Goal: Task Accomplishment & Management: Complete application form

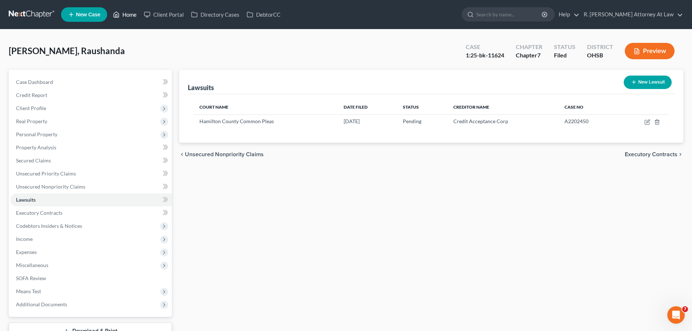
drag, startPoint x: 124, startPoint y: 15, endPoint x: 129, endPoint y: 14, distance: 5.3
click at [124, 15] on link "Home" at bounding box center [124, 14] width 31 height 13
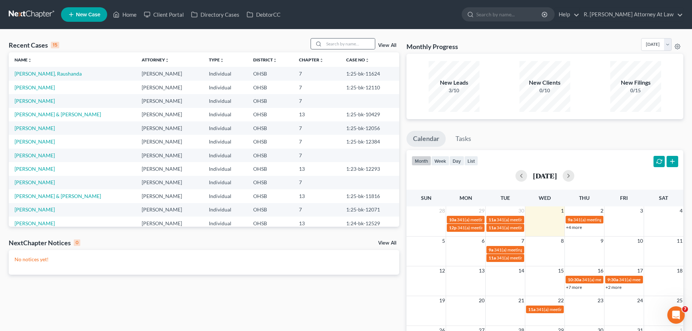
click at [321, 45] on circle at bounding box center [319, 44] width 4 height 4
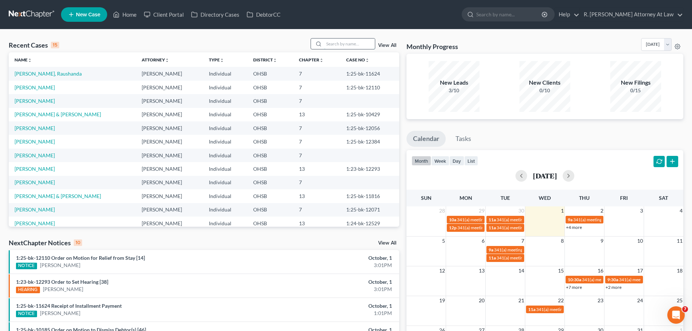
click at [346, 40] on input "search" at bounding box center [349, 44] width 51 height 11
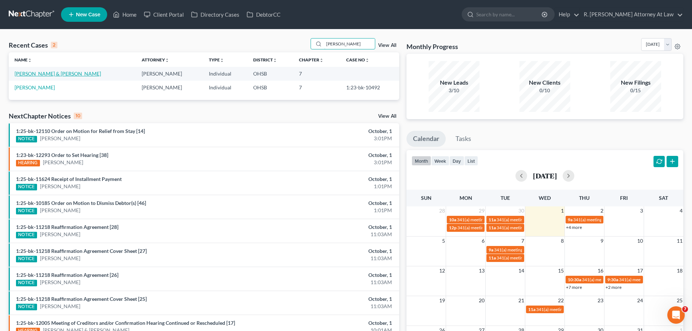
type input "[PERSON_NAME]"
click at [51, 71] on link "[PERSON_NAME] & [PERSON_NAME]" at bounding box center [58, 74] width 87 height 6
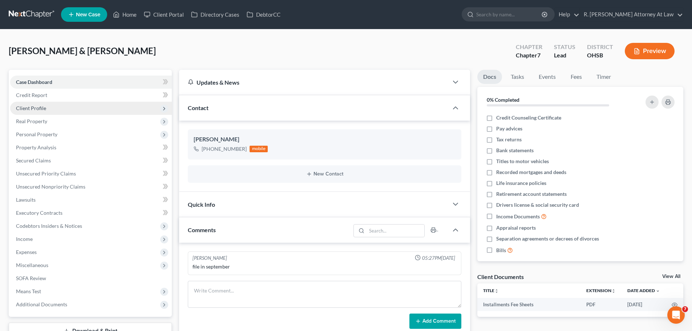
click at [36, 108] on span "Client Profile" at bounding box center [31, 108] width 30 height 6
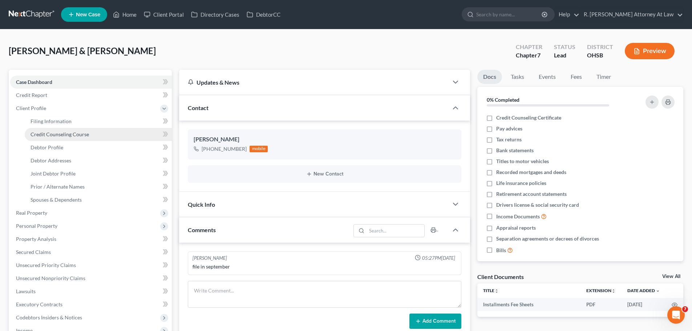
click at [54, 132] on span "Credit Counseling Course" at bounding box center [60, 134] width 59 height 6
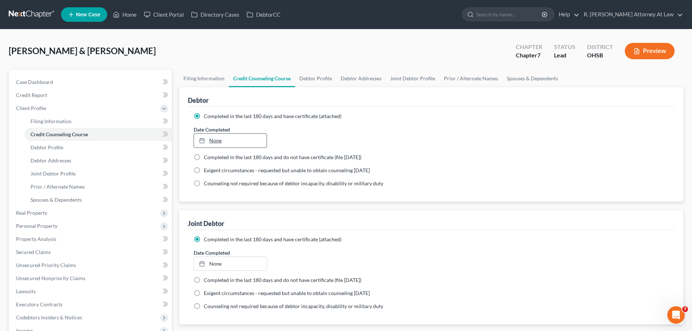
type input "[DATE]"
click at [218, 139] on link "None" at bounding box center [230, 141] width 72 height 14
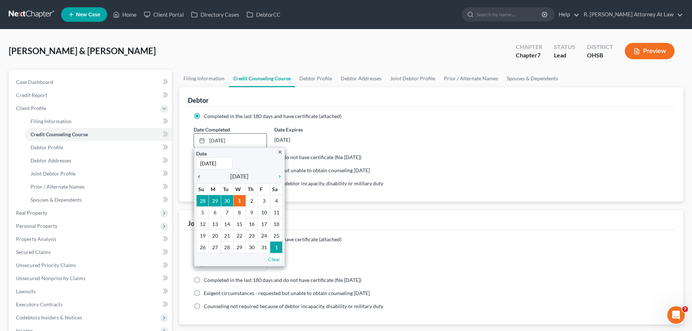
click at [204, 176] on icon "chevron_left" at bounding box center [200, 177] width 9 height 6
drag, startPoint x: 279, startPoint y: 232, endPoint x: 274, endPoint y: 230, distance: 5.1
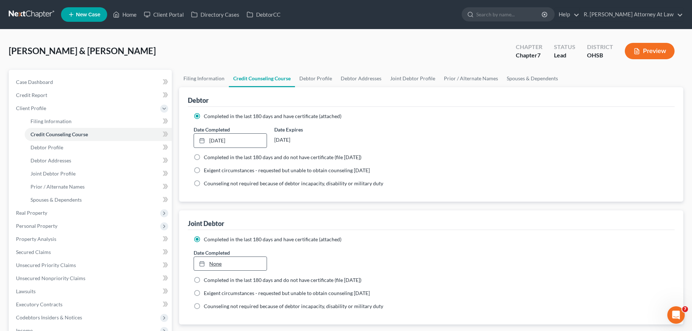
type input "[DATE]"
click at [210, 261] on link "[DATE]" at bounding box center [230, 264] width 72 height 14
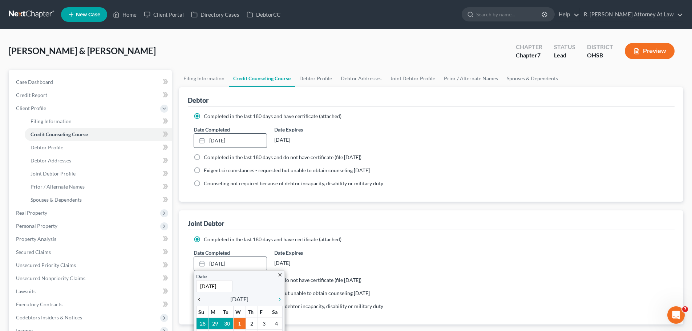
click at [202, 298] on icon "chevron_left" at bounding box center [200, 300] width 9 height 6
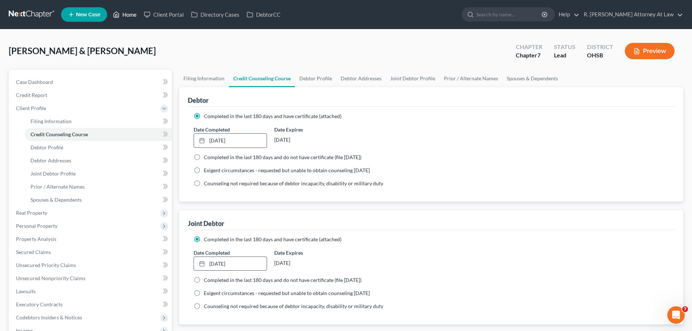
click at [126, 13] on link "Home" at bounding box center [124, 14] width 31 height 13
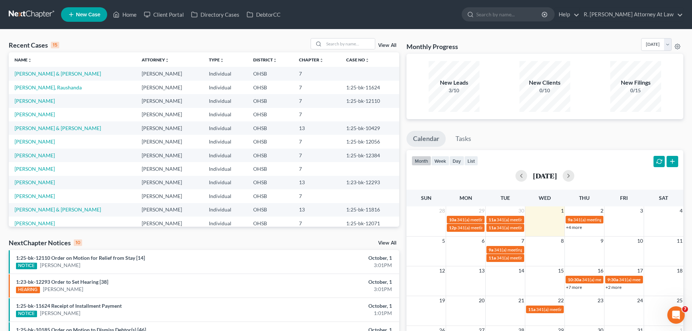
click at [38, 70] on td "[PERSON_NAME] & [PERSON_NAME]" at bounding box center [72, 73] width 127 height 13
click at [50, 72] on link "[PERSON_NAME] & [PERSON_NAME]" at bounding box center [58, 74] width 87 height 6
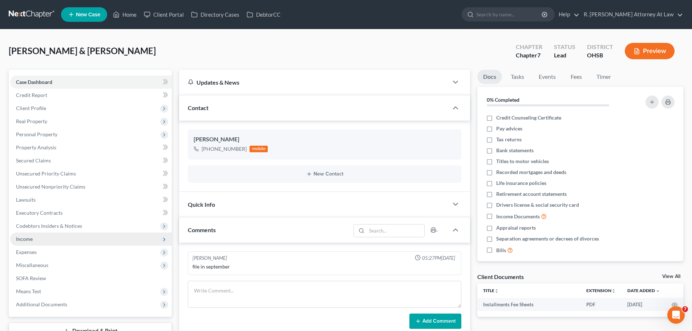
click at [26, 242] on span "Income" at bounding box center [24, 239] width 17 height 6
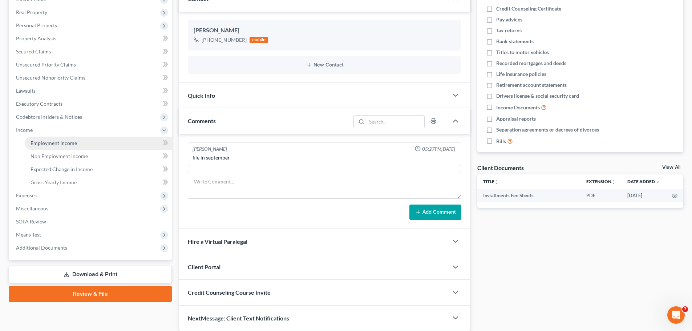
click at [52, 143] on span "Employment Income" at bounding box center [54, 143] width 47 height 6
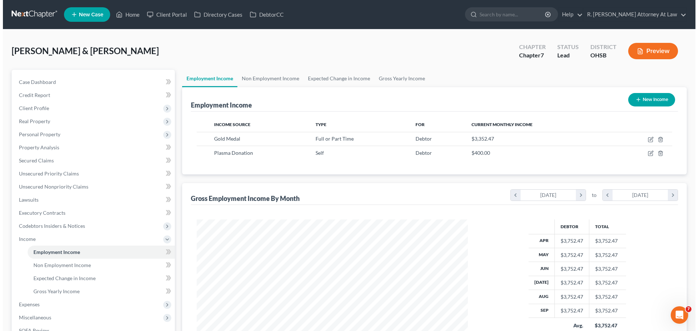
scroll to position [136, 286]
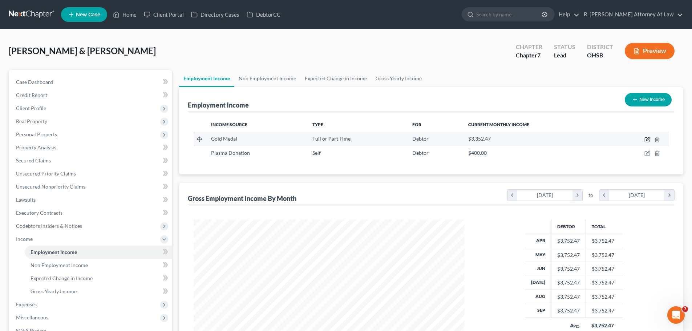
click at [645, 139] on icon "button" at bounding box center [647, 140] width 4 height 4
select select "0"
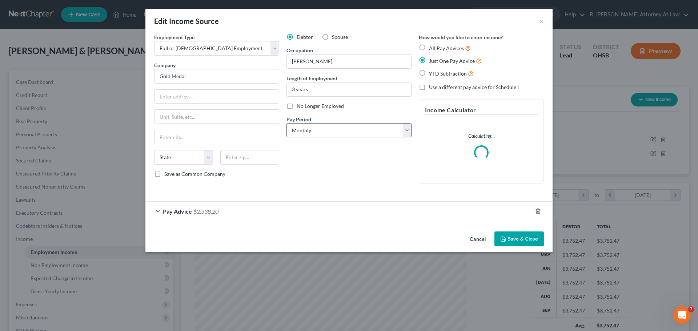
scroll to position [137, 288]
click at [210, 212] on span "$2,338.20" at bounding box center [205, 211] width 25 height 7
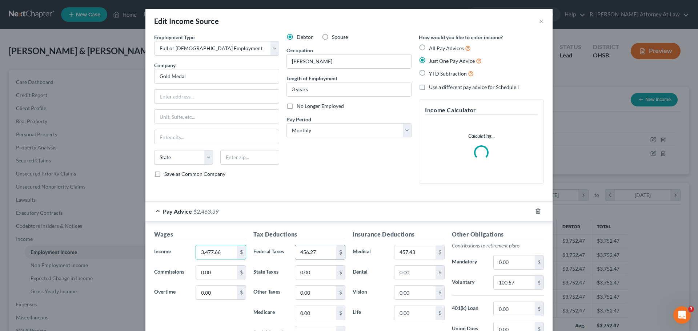
type input "3,477.66"
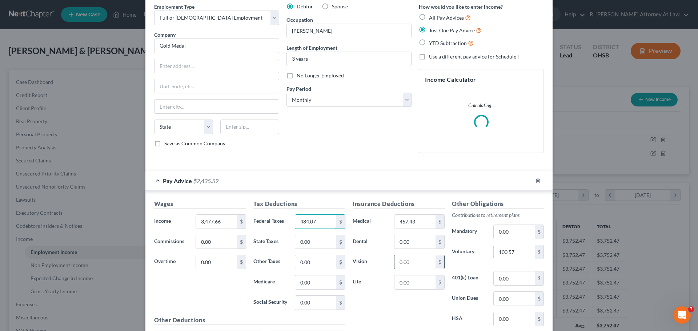
scroll to position [73, 0]
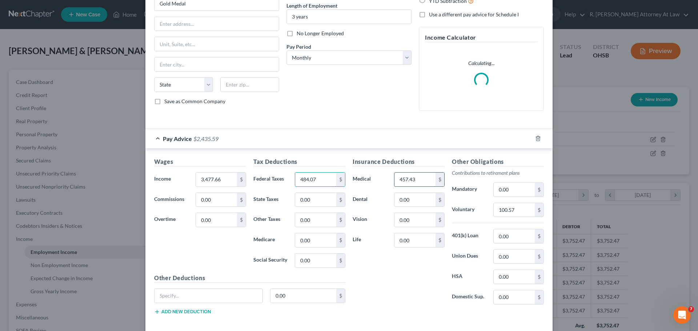
type input "484.07"
click at [414, 185] on input "457.43" at bounding box center [414, 180] width 41 height 14
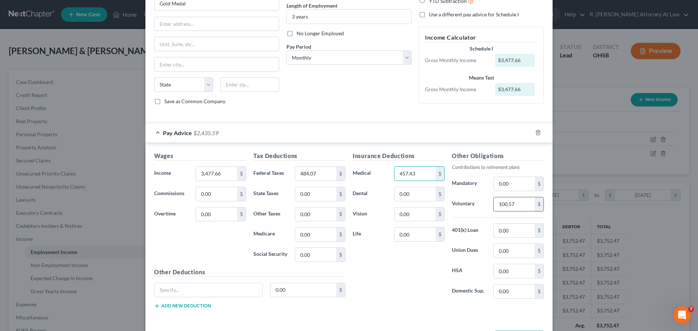
drag, startPoint x: 514, startPoint y: 205, endPoint x: 522, endPoint y: 202, distance: 7.9
click at [514, 205] on input "100.57" at bounding box center [514, 204] width 41 height 14
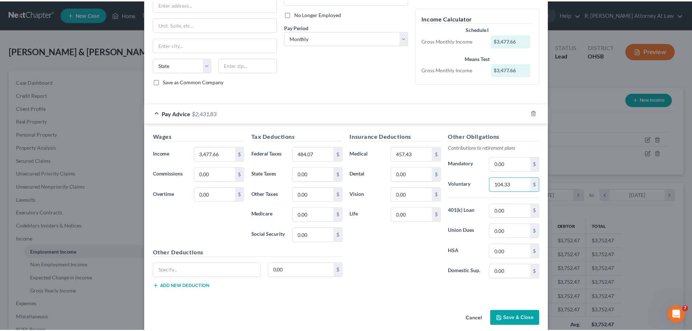
scroll to position [102, 0]
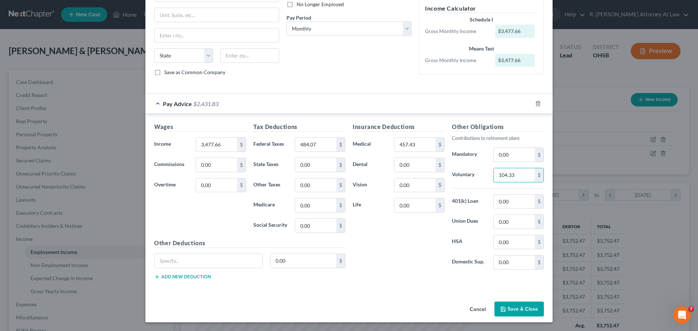
type input "104.33"
drag, startPoint x: 513, startPoint y: 309, endPoint x: 511, endPoint y: 303, distance: 6.6
click at [513, 309] on button "Save & Close" at bounding box center [518, 309] width 49 height 15
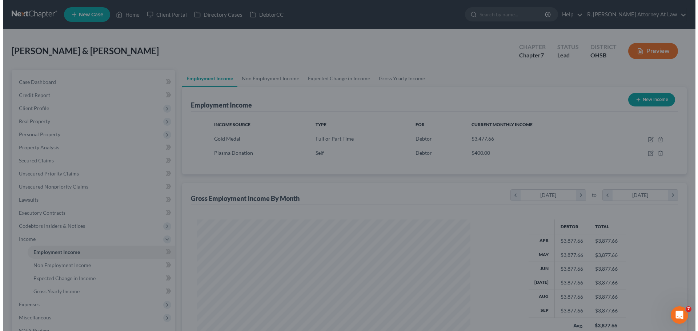
scroll to position [363370, 363220]
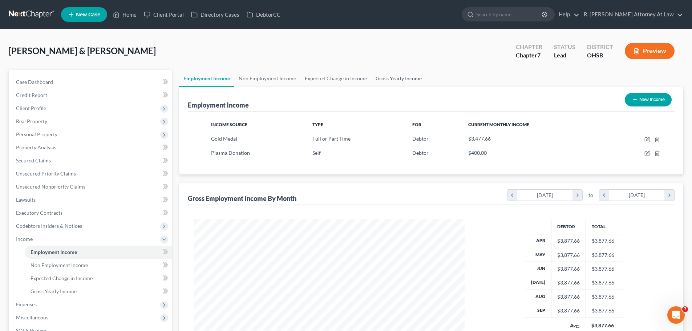
click at [393, 80] on link "Gross Yearly Income" at bounding box center [399, 78] width 55 height 17
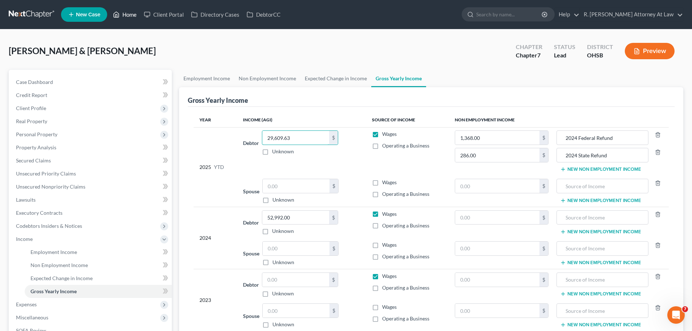
type input "29,609.63"
click at [126, 15] on link "Home" at bounding box center [124, 14] width 31 height 13
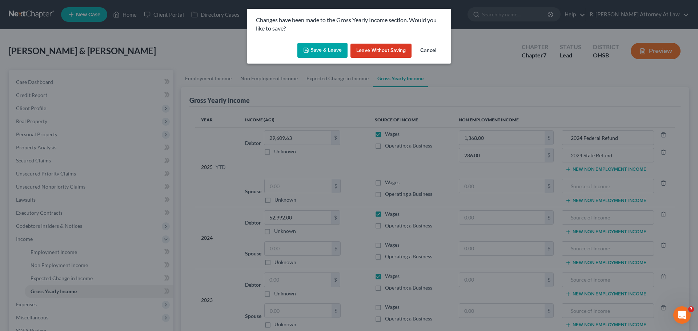
click at [313, 48] on button "Save & Leave" at bounding box center [322, 50] width 50 height 15
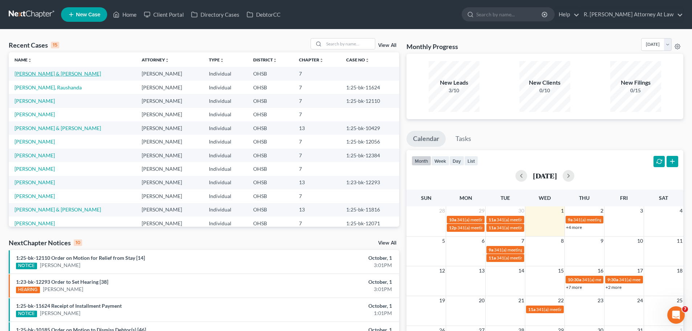
click at [43, 73] on link "[PERSON_NAME] & [PERSON_NAME]" at bounding box center [58, 74] width 87 height 6
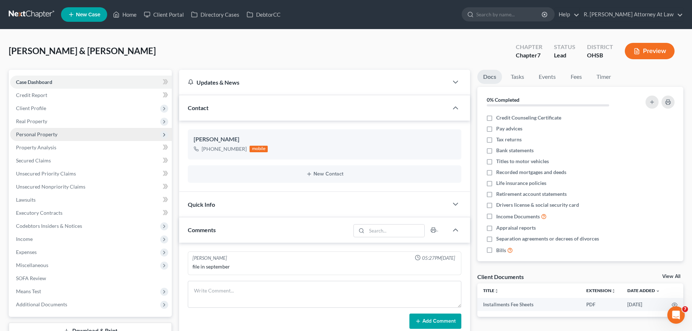
drag, startPoint x: 37, startPoint y: 134, endPoint x: 51, endPoint y: 137, distance: 13.8
click at [36, 134] on span "Personal Property" at bounding box center [36, 134] width 41 height 6
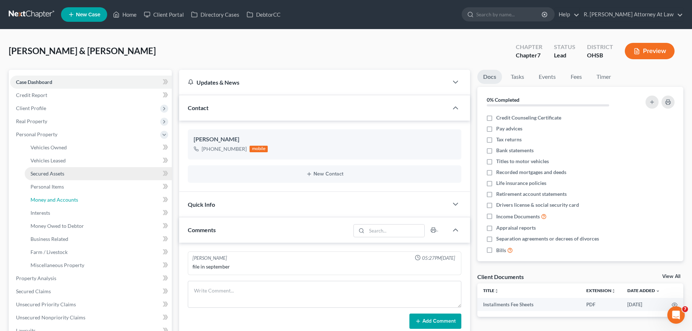
drag, startPoint x: 62, startPoint y: 197, endPoint x: 84, endPoint y: 171, distance: 34.3
click at [61, 197] on span "Money and Accounts" at bounding box center [55, 200] width 48 height 6
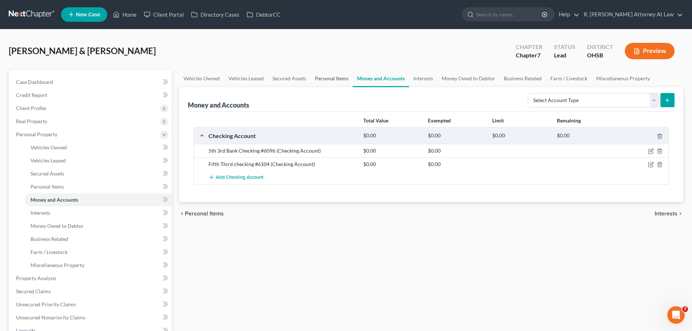
click at [321, 78] on link "Personal Items" at bounding box center [332, 78] width 42 height 17
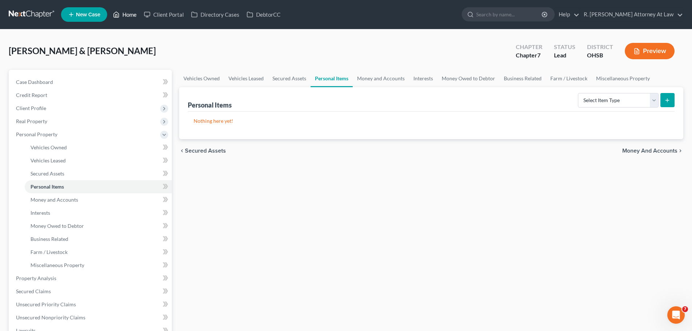
click at [134, 16] on link "Home" at bounding box center [124, 14] width 31 height 13
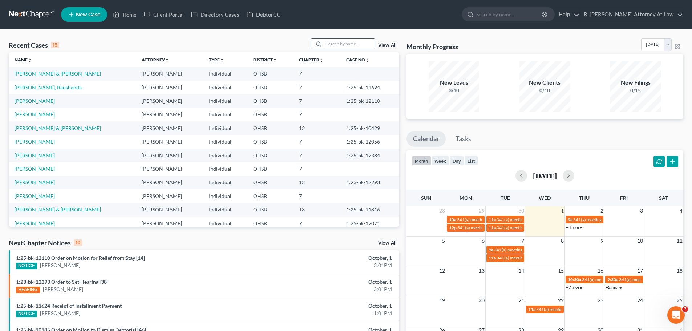
click at [352, 45] on input "search" at bounding box center [349, 44] width 51 height 11
type input "[PERSON_NAME]"
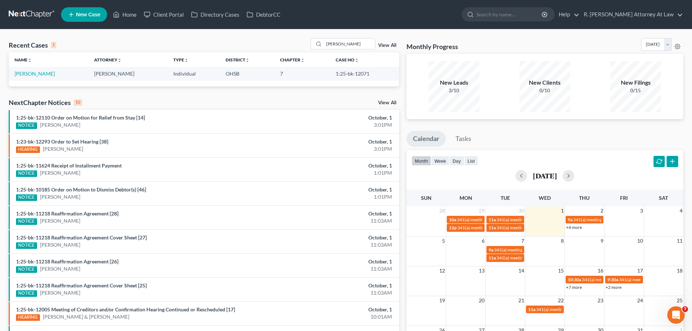
click at [37, 70] on td "[PERSON_NAME]" at bounding box center [49, 73] width 80 height 13
click at [37, 74] on link "[PERSON_NAME]" at bounding box center [35, 74] width 40 height 6
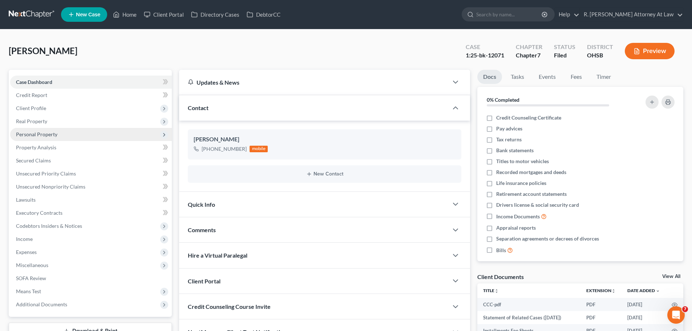
click at [40, 133] on span "Personal Property" at bounding box center [36, 134] width 41 height 6
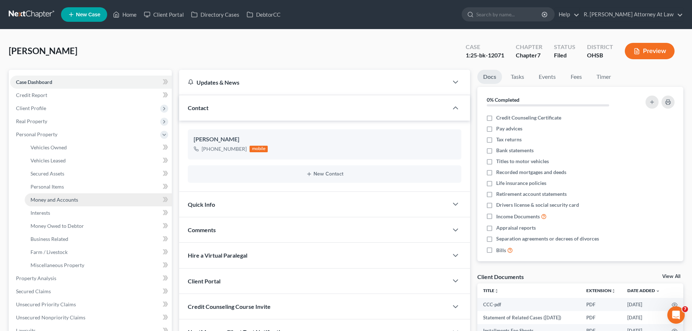
click at [57, 195] on link "Money and Accounts" at bounding box center [98, 199] width 147 height 13
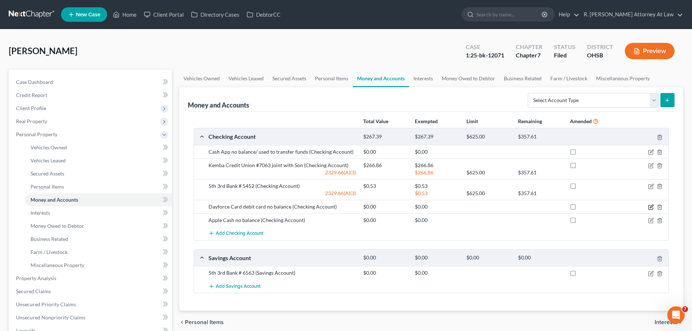
click at [652, 208] on icon "button" at bounding box center [651, 206] width 3 height 3
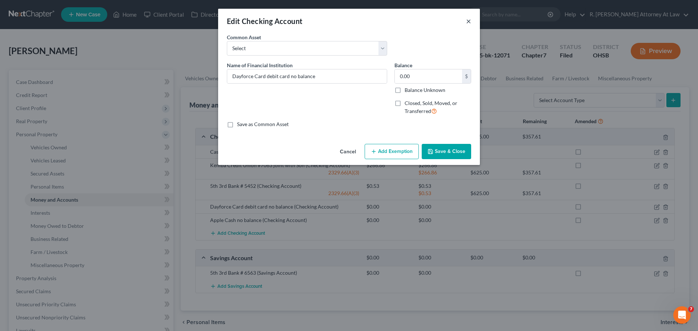
click at [468, 21] on button "×" at bounding box center [468, 21] width 5 height 9
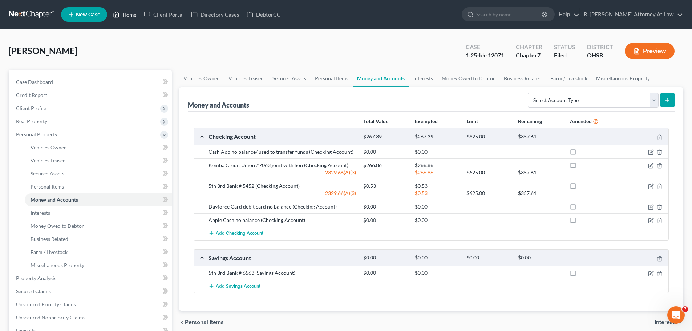
drag, startPoint x: 123, startPoint y: 14, endPoint x: 136, endPoint y: 16, distance: 14.0
click at [123, 14] on link "Home" at bounding box center [124, 14] width 31 height 13
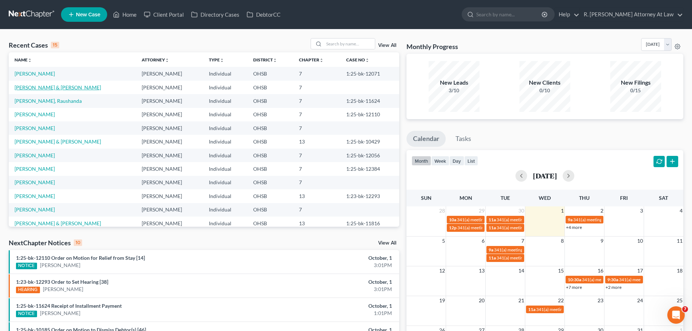
click at [40, 87] on link "[PERSON_NAME] & [PERSON_NAME]" at bounding box center [58, 87] width 87 height 6
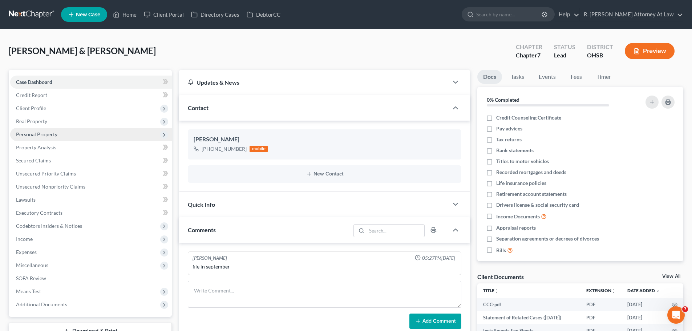
click at [38, 133] on span "Personal Property" at bounding box center [36, 134] width 41 height 6
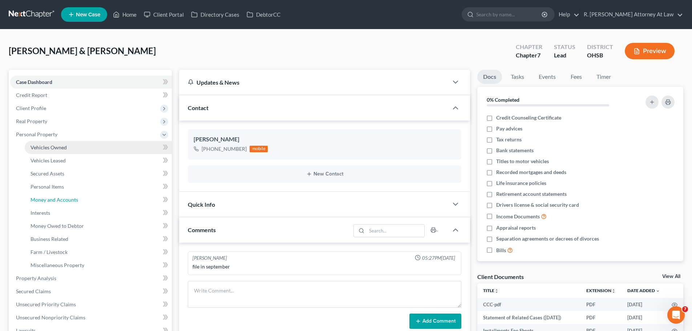
click at [72, 198] on span "Money and Accounts" at bounding box center [55, 200] width 48 height 6
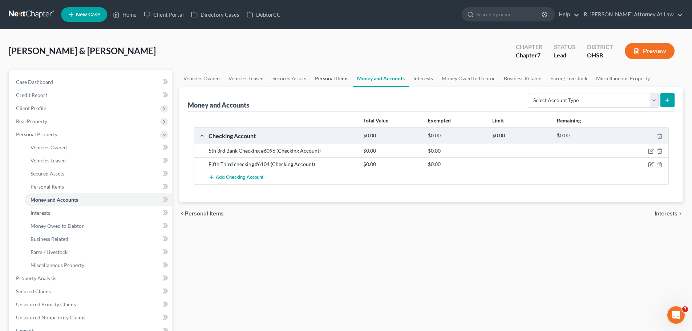
click at [330, 76] on link "Personal Items" at bounding box center [332, 78] width 42 height 17
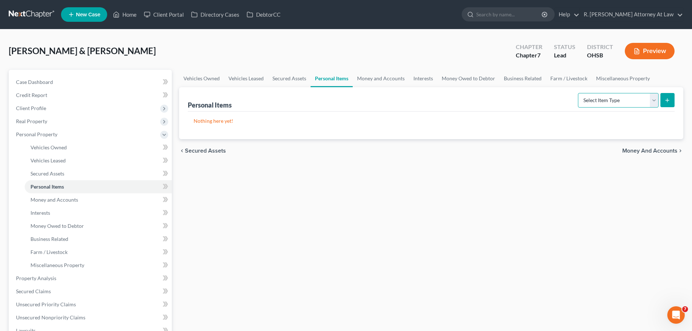
click at [605, 103] on select "Select Item Type Clothing Collectibles Of Value Electronics Firearms Household …" at bounding box center [618, 100] width 81 height 15
select select "household_goods"
click at [579, 93] on select "Select Item Type Clothing Collectibles Of Value Electronics Firearms Household …" at bounding box center [618, 100] width 81 height 15
click at [663, 100] on button "submit" at bounding box center [668, 100] width 14 height 14
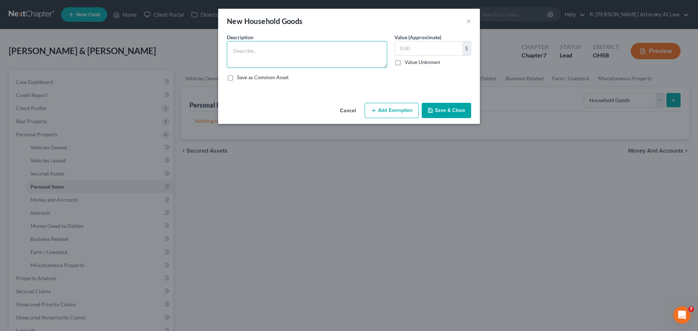
click at [256, 61] on textarea at bounding box center [307, 54] width 160 height 27
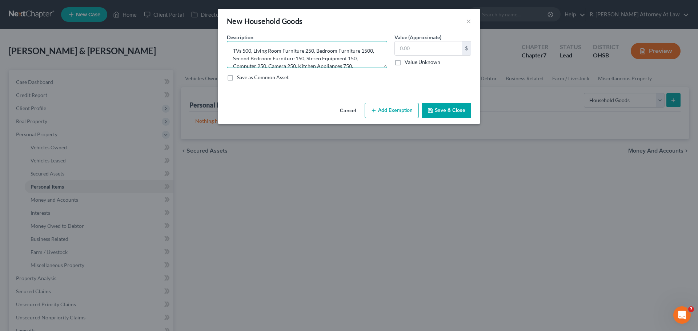
drag, startPoint x: 316, startPoint y: 57, endPoint x: 367, endPoint y: 61, distance: 51.0
click at [316, 57] on textarea "TVs 500, Living Room Furniture 250, Bedroom Furniture 1500, Second Bedroom Furn…" at bounding box center [307, 54] width 160 height 27
click at [292, 63] on textarea "TVs 500, Living Room Furniture 250, Bedroom Furniture 1500, Second Bedroom Furn…" at bounding box center [307, 54] width 160 height 27
type textarea "TVs 500, Living Room Furniture 250, Bedroom Furniture 1500, Second Bedroom Furn…"
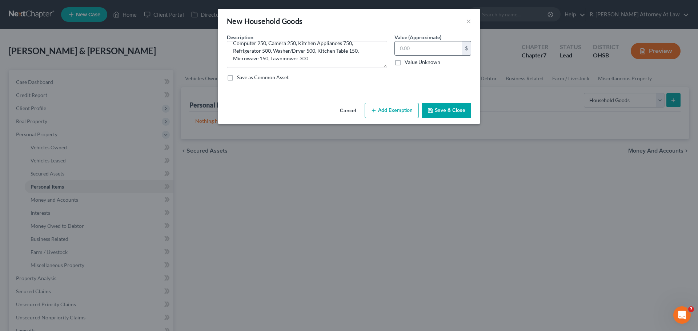
click at [407, 51] on input "text" at bounding box center [428, 48] width 67 height 14
type input "5,400"
drag, startPoint x: 394, startPoint y: 110, endPoint x: 380, endPoint y: 116, distance: 14.9
click at [393, 110] on button "Add Exemption" at bounding box center [392, 110] width 54 height 15
select select "2"
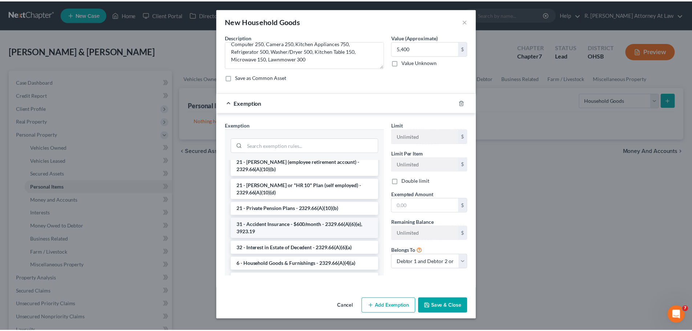
scroll to position [109, 0]
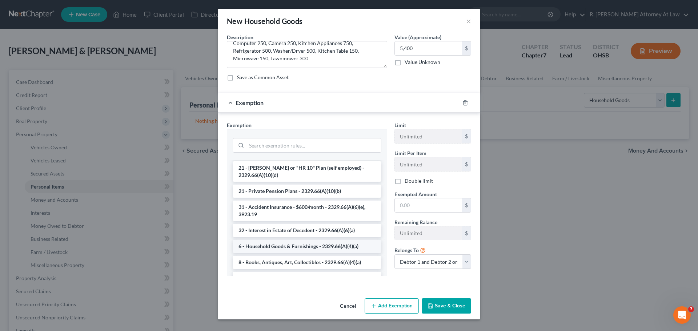
click at [262, 240] on li "6 - Household Goods & Furnishings - 2329.66(A)(4)(a)" at bounding box center [307, 246] width 149 height 13
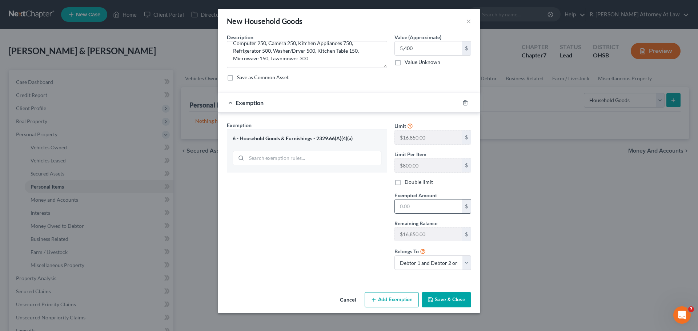
click at [426, 204] on input "text" at bounding box center [428, 207] width 67 height 14
type input "5,400"
click at [450, 297] on button "Save & Close" at bounding box center [446, 299] width 49 height 15
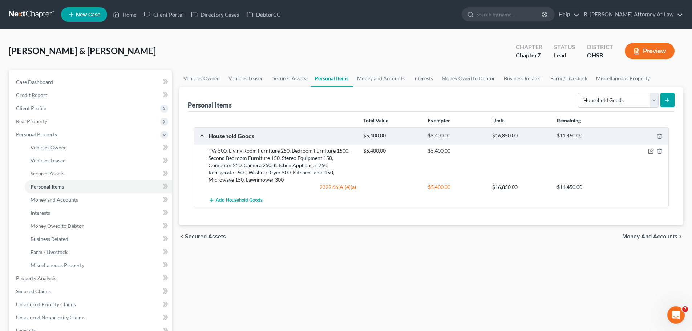
click at [668, 100] on line "submit" at bounding box center [668, 100] width 0 height 3
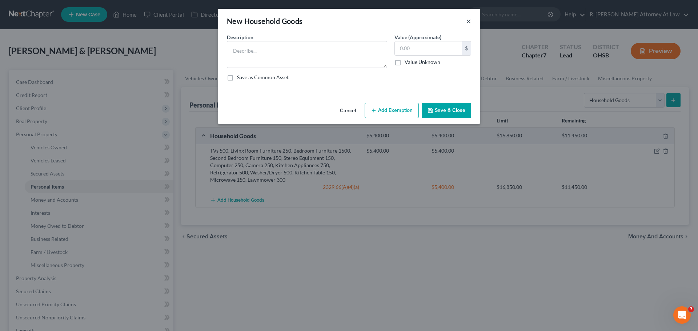
drag, startPoint x: 469, startPoint y: 18, endPoint x: 529, endPoint y: 42, distance: 65.1
click at [469, 18] on button "×" at bounding box center [468, 21] width 5 height 9
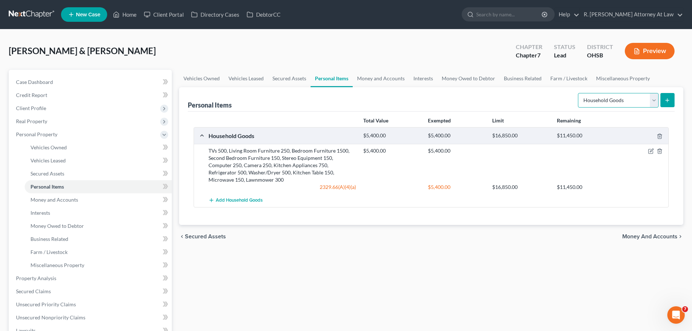
click at [603, 94] on select "Select Item Type Clothing Collectibles Of Value Electronics Firearms Household …" at bounding box center [618, 100] width 81 height 15
select select "clothing"
click at [579, 93] on select "Select Item Type Clothing Collectibles Of Value Electronics Firearms Household …" at bounding box center [618, 100] width 81 height 15
click at [656, 100] on select "Select Item Type Clothing Collectibles Of Value Electronics Firearms Household …" at bounding box center [618, 100] width 81 height 15
click at [662, 101] on button "submit" at bounding box center [668, 100] width 14 height 14
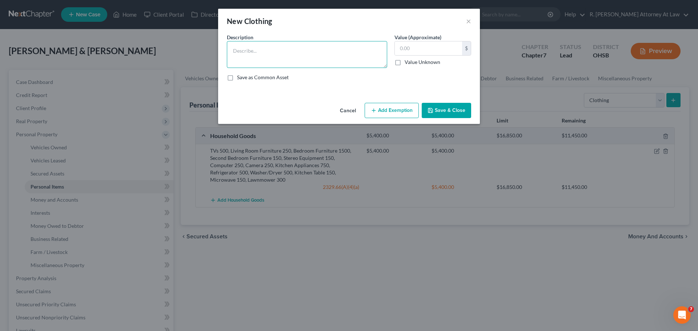
click at [281, 55] on textarea at bounding box center [307, 54] width 160 height 27
type textarea "Clothing 500"
type input "500"
drag, startPoint x: 404, startPoint y: 112, endPoint x: 400, endPoint y: 123, distance: 12.0
click at [403, 112] on button "Add Exemption" at bounding box center [392, 110] width 54 height 15
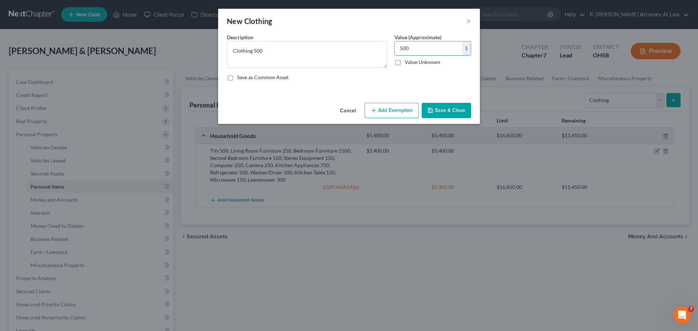
select select "2"
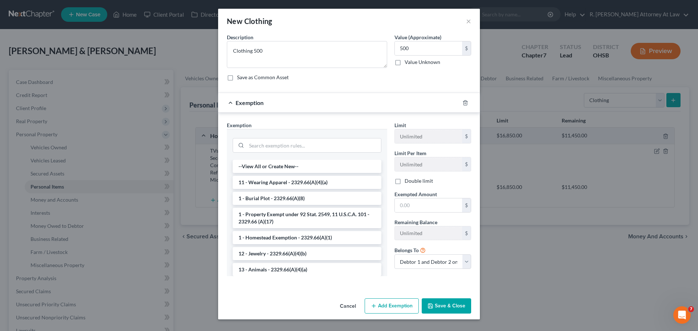
drag, startPoint x: 257, startPoint y: 183, endPoint x: 287, endPoint y: 178, distance: 30.5
click at [258, 183] on li "11 - Wearing Apparel - 2329.66(A)(4)(a)" at bounding box center [307, 182] width 149 height 13
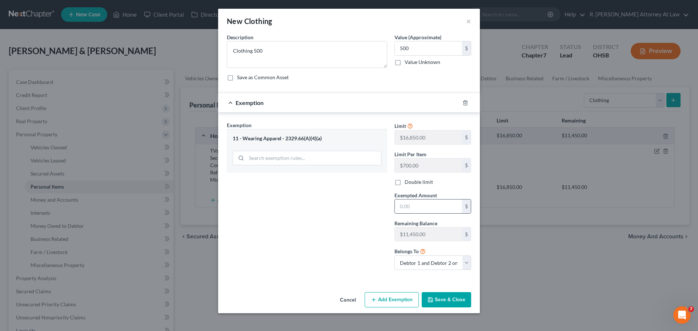
drag, startPoint x: 429, startPoint y: 209, endPoint x: 428, endPoint y: 204, distance: 4.8
click at [429, 207] on input "text" at bounding box center [428, 207] width 67 height 14
type input "500"
click at [359, 207] on div "Exemption Set must be selected for CA. Exemption * 11 - Wearing Apparel - 2329.…" at bounding box center [307, 198] width 168 height 154
click at [449, 297] on button "Save & Close" at bounding box center [446, 299] width 49 height 15
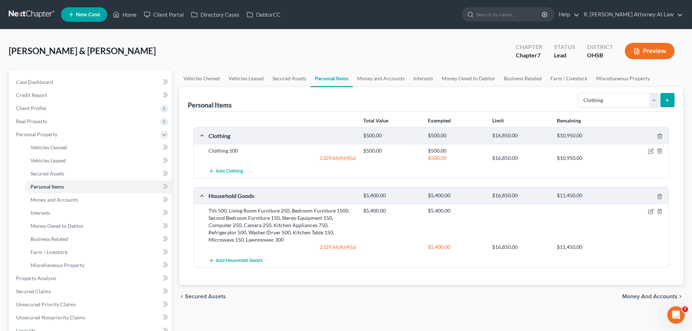
click at [596, 108] on div "Select Item Type Clothing Collectibles Of Value Electronics Firearms Household …" at bounding box center [625, 99] width 100 height 19
drag, startPoint x: 596, startPoint y: 108, endPoint x: 596, endPoint y: 104, distance: 4.0
click at [594, 109] on div "Select Item Type Clothing Collectibles Of Value Electronics Firearms Household …" at bounding box center [625, 99] width 100 height 19
click at [597, 103] on select "Select Item Type Clothing Collectibles Of Value Electronics Firearms Household …" at bounding box center [618, 100] width 81 height 15
select select "jewelry"
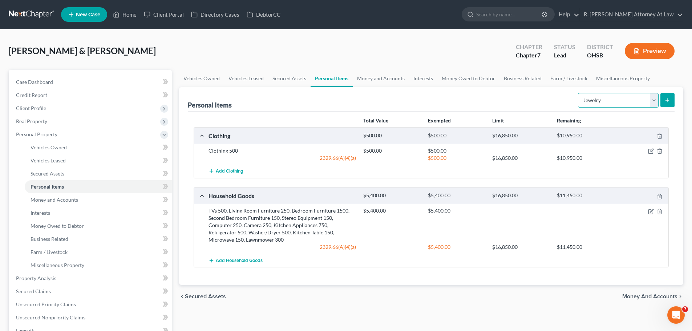
click at [579, 93] on select "Select Item Type Clothing Collectibles Of Value Electronics Firearms Household …" at bounding box center [618, 100] width 81 height 15
click at [663, 100] on button "submit" at bounding box center [668, 100] width 14 height 14
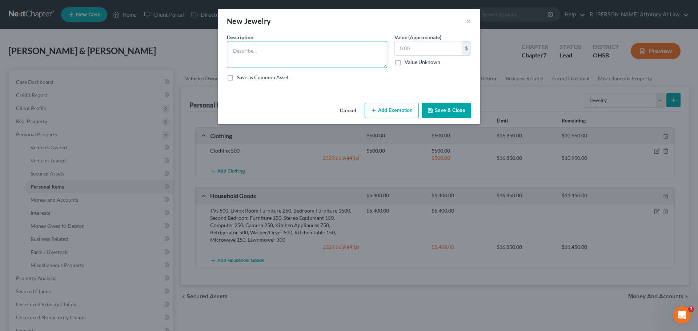
click at [283, 64] on textarea at bounding box center [307, 54] width 160 height 27
type textarea "Wedding Rings 1150"
type input "1,150"
click at [369, 112] on button "Add Exemption" at bounding box center [392, 110] width 54 height 15
select select "2"
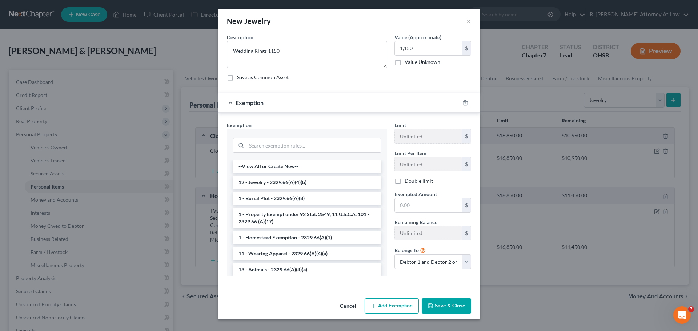
click at [246, 183] on li "12 - Jewelry - 2329.66(A)(4)(b)" at bounding box center [307, 182] width 149 height 13
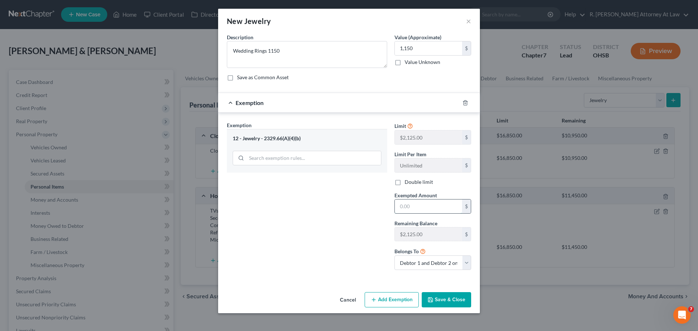
drag, startPoint x: 408, startPoint y: 206, endPoint x: 404, endPoint y: 206, distance: 4.4
click at [408, 206] on input "text" at bounding box center [428, 207] width 67 height 14
type input "1,150"
click at [446, 300] on button "Save & Close" at bounding box center [446, 299] width 49 height 15
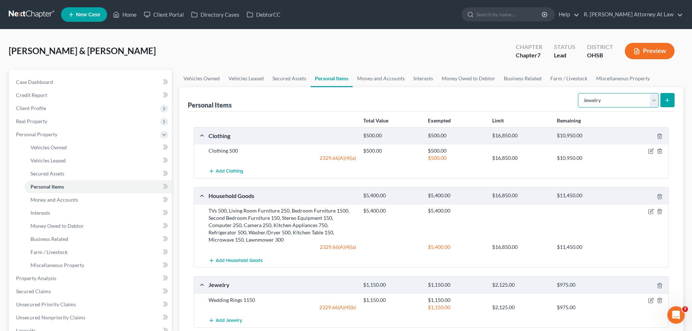
click at [613, 97] on select "Select Item Type Clothing Collectibles Of Value Electronics Firearms Household …" at bounding box center [618, 100] width 81 height 15
select select "firearms"
click at [579, 93] on select "Select Item Type Clothing Collectibles Of Value Electronics Firearms Household …" at bounding box center [618, 100] width 81 height 15
click at [668, 100] on icon "submit" at bounding box center [668, 100] width 6 height 6
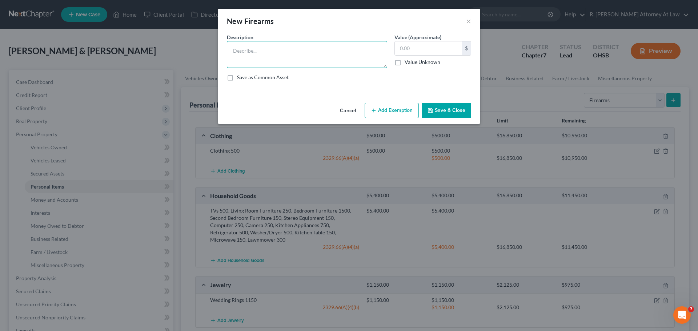
click at [326, 57] on textarea at bounding box center [307, 54] width 160 height 27
type textarea "9mm 250"
type input "250"
click at [430, 104] on button "Save & Close" at bounding box center [446, 110] width 49 height 15
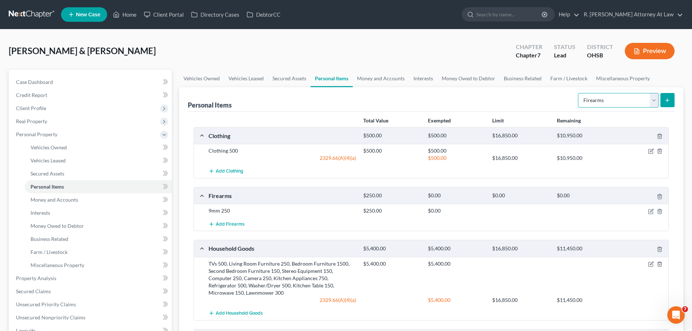
click at [610, 96] on select "Select Item Type Clothing Collectibles Of Value Electronics Firearms Household …" at bounding box center [618, 100] width 81 height 15
select select "sports_and_hobby_equipment"
click at [579, 93] on select "Select Item Type Clothing Collectibles Of Value Electronics Firearms Household …" at bounding box center [618, 100] width 81 height 15
click at [667, 104] on button "submit" at bounding box center [668, 100] width 14 height 14
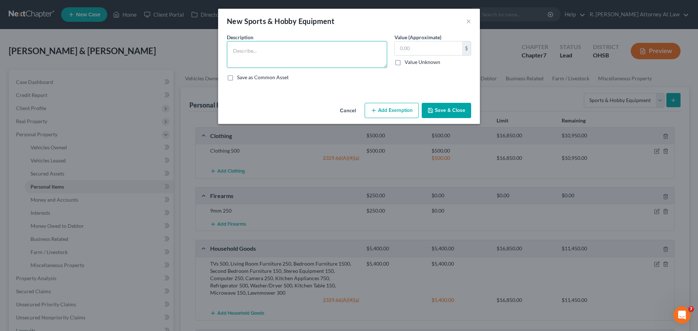
click at [287, 55] on textarea at bounding box center [307, 54] width 160 height 27
type textarea "B"
type textarea "Video Games 400"
type input "400"
click at [393, 113] on button "Add Exemption" at bounding box center [392, 110] width 54 height 15
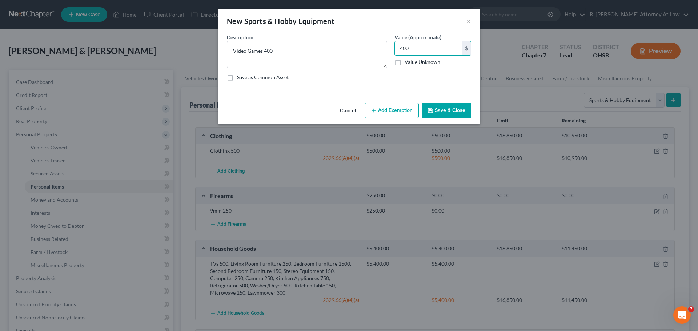
select select "2"
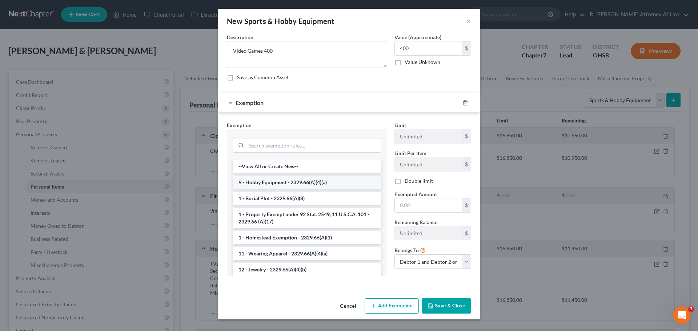
click at [267, 186] on li "9 - Hobby Equipment - 2329.66(A)(4)(a)" at bounding box center [307, 182] width 149 height 13
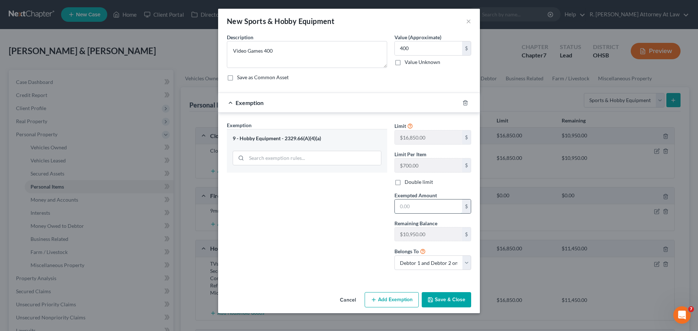
click at [427, 205] on input "text" at bounding box center [428, 207] width 67 height 14
type input "400"
drag, startPoint x: 334, startPoint y: 181, endPoint x: 351, endPoint y: 193, distance: 20.9
click at [333, 181] on div "Exemption Set must be selected for CA. Exemption * 9 - Hobby Equipment - 2329.6…" at bounding box center [307, 198] width 168 height 154
drag, startPoint x: 451, startPoint y: 305, endPoint x: 449, endPoint y: 302, distance: 3.9
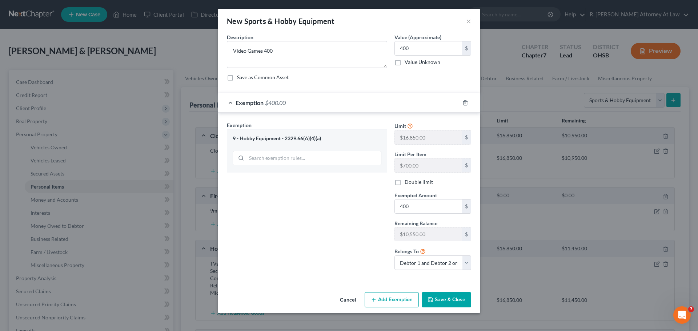
click at [451, 305] on button "Save & Close" at bounding box center [446, 299] width 49 height 15
